Goal: Information Seeking & Learning: Learn about a topic

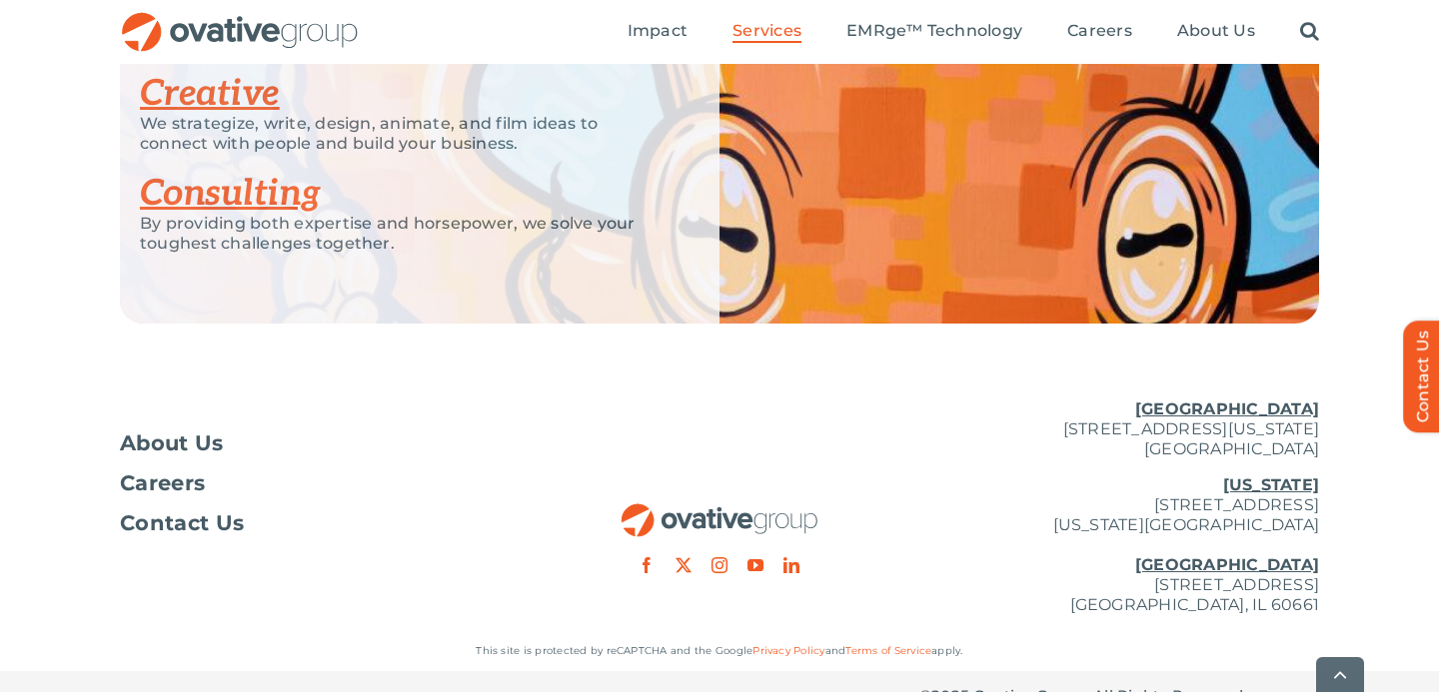
scroll to position [4109, 0]
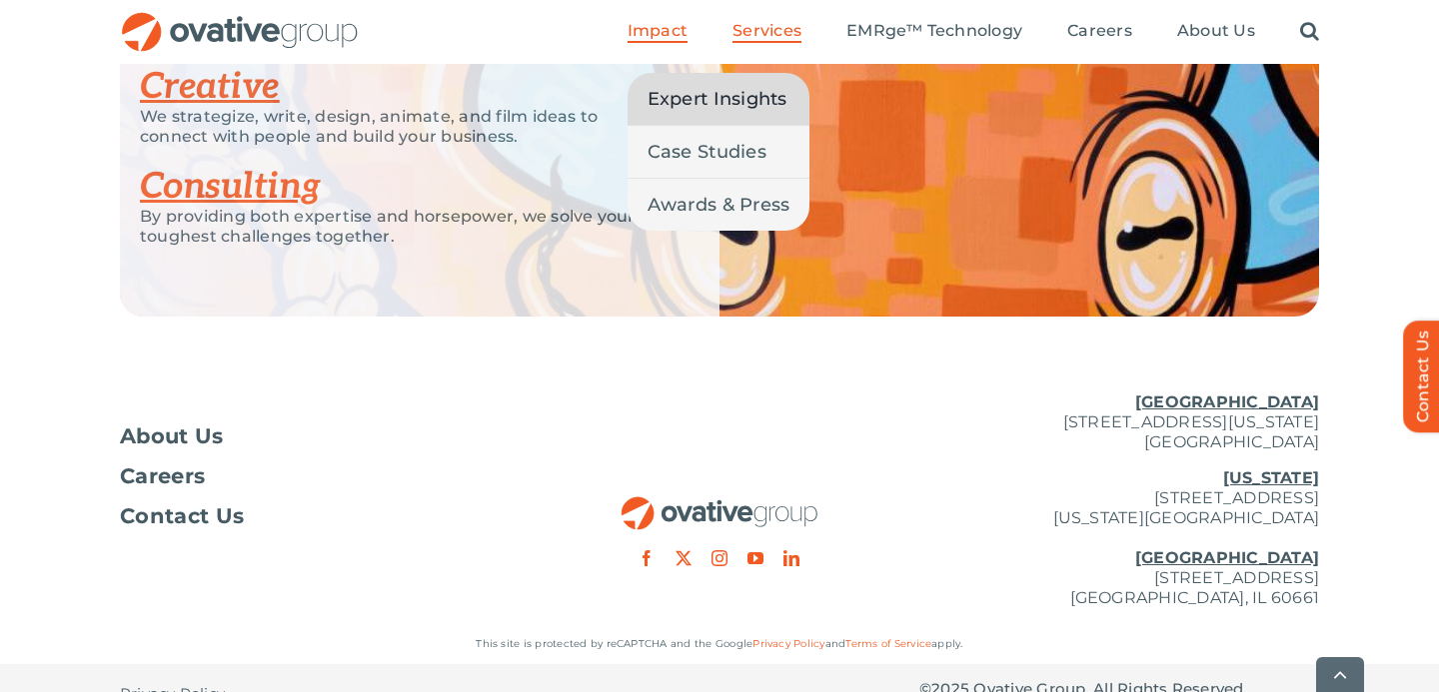
click at [680, 91] on span "Expert Insights" at bounding box center [717, 99] width 140 height 28
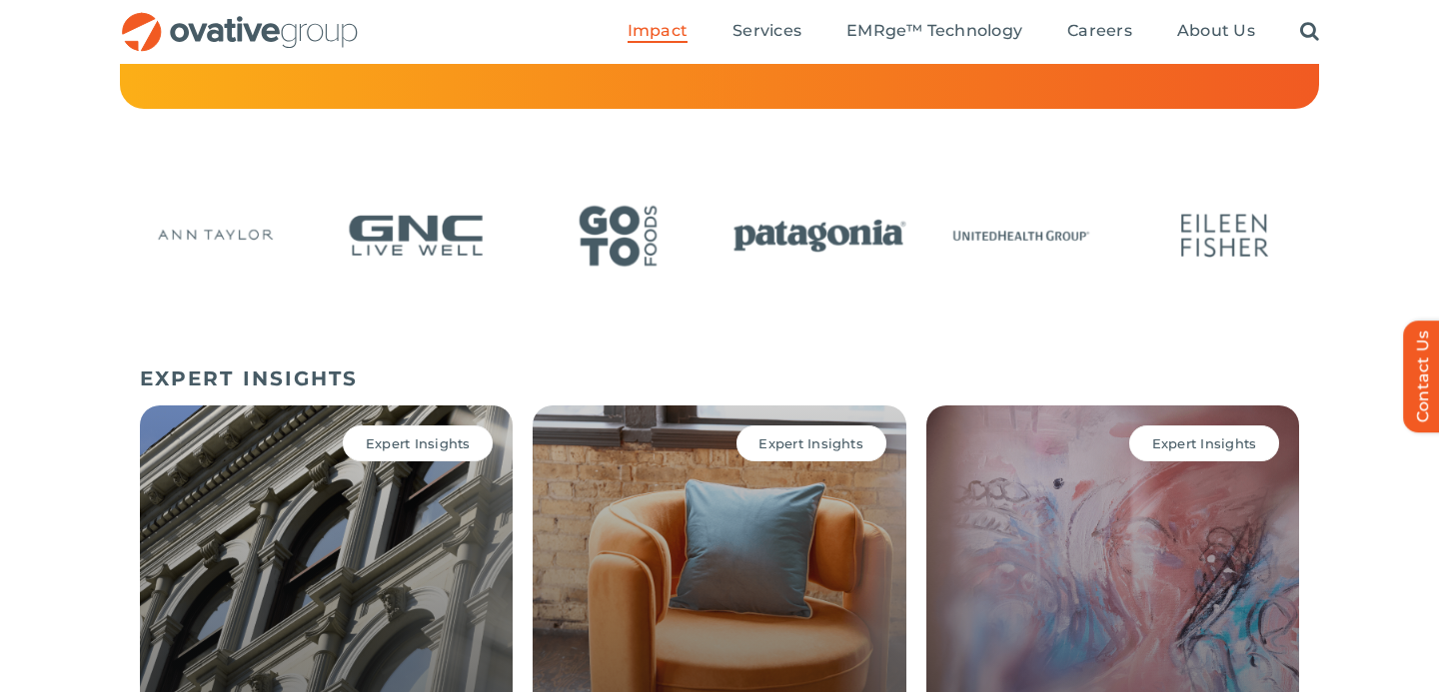
scroll to position [915, 0]
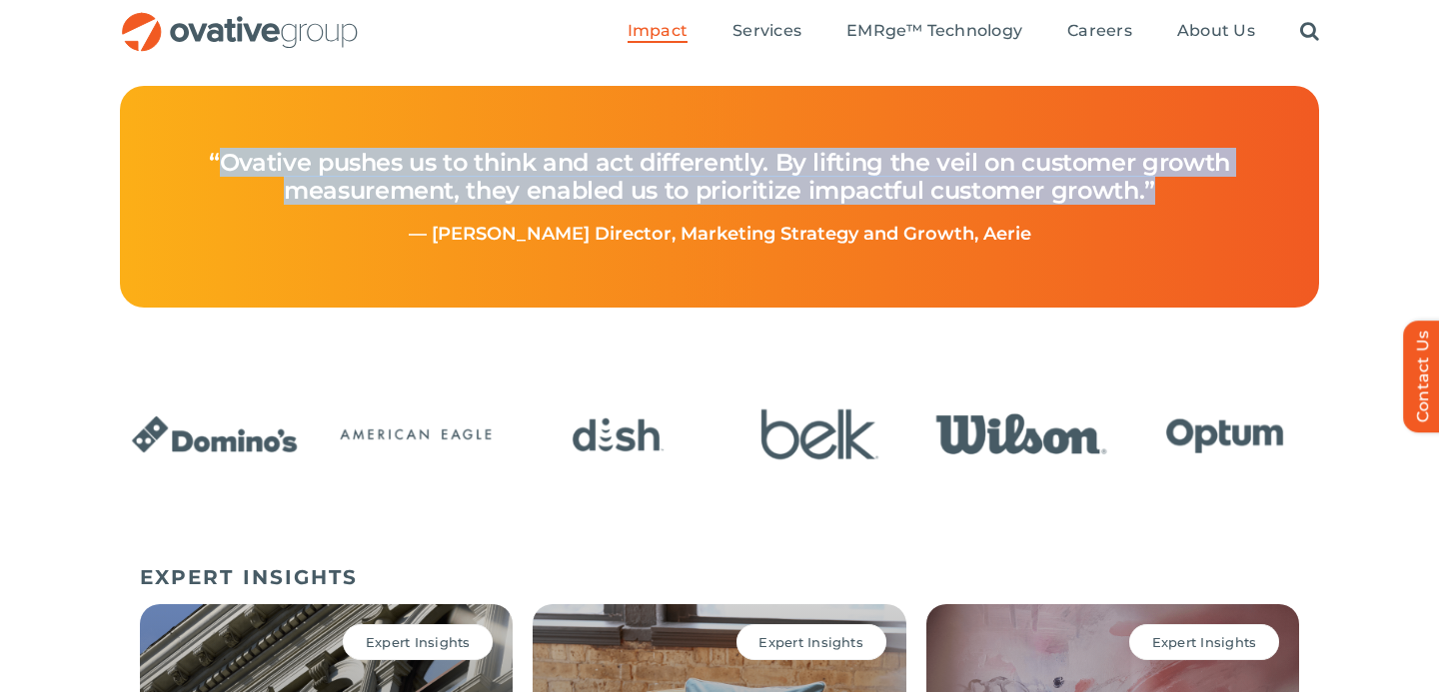
drag, startPoint x: 218, startPoint y: 153, endPoint x: 1182, endPoint y: 198, distance: 965.1
click at [1182, 198] on h4 "“Ovative pushes us to think and act differently. By lifting the veil on custome…" at bounding box center [719, 177] width 1105 height 96
copy h4 "Ovative pushes us to think and act differently. By lifting the veil on customer…"
